Goal: Task Accomplishment & Management: Manage account settings

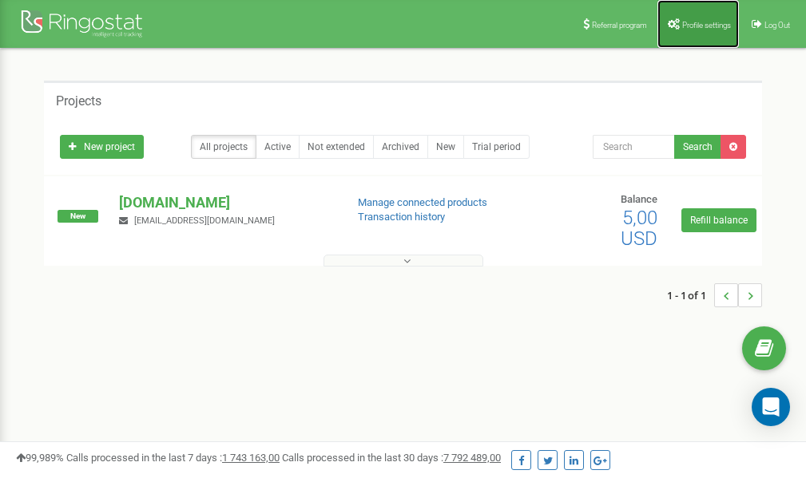
click at [715, 31] on link "Profile settings" at bounding box center [697, 24] width 81 height 48
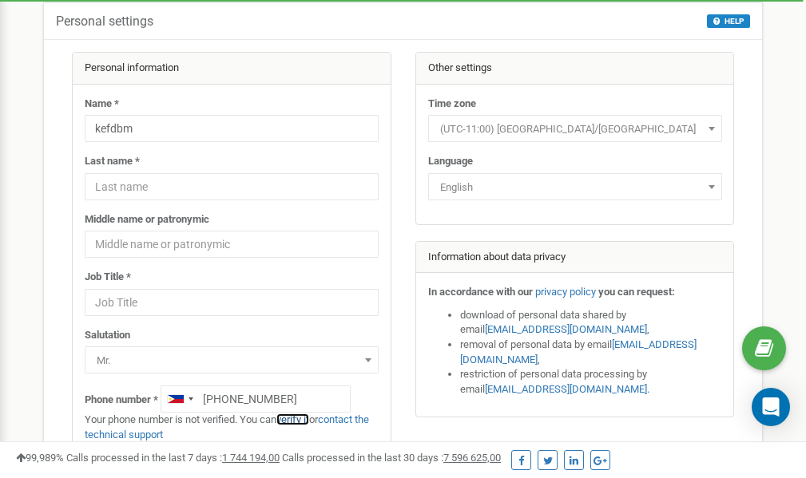
click at [294, 422] on link "verify it" at bounding box center [292, 420] width 33 height 12
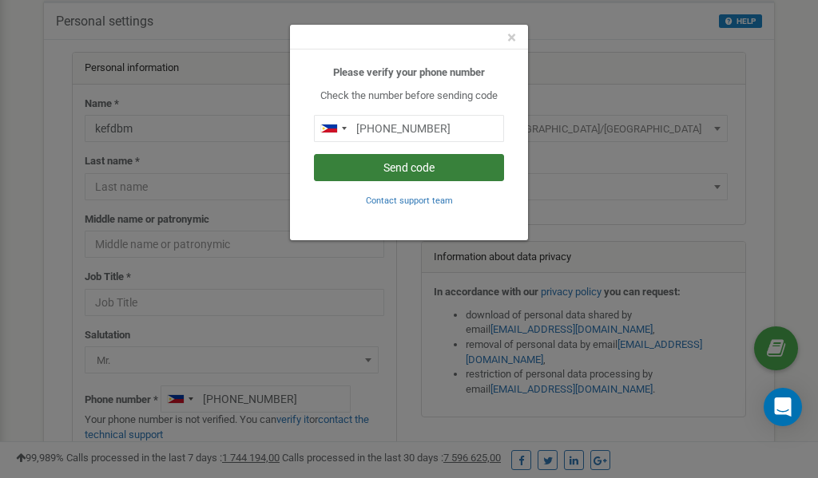
click at [397, 167] on button "Send code" at bounding box center [409, 167] width 190 height 27
